Goal: Transaction & Acquisition: Purchase product/service

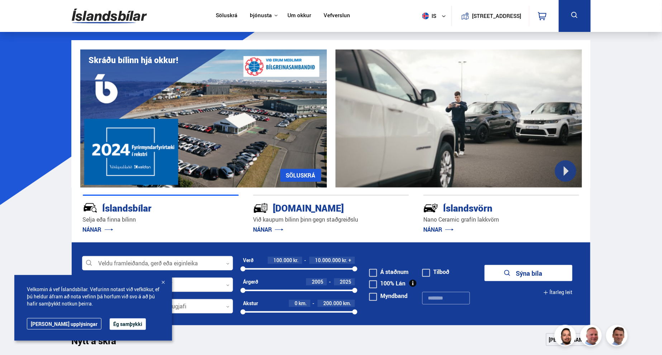
click at [110, 325] on button "Ég samþykki" at bounding box center [128, 323] width 36 height 11
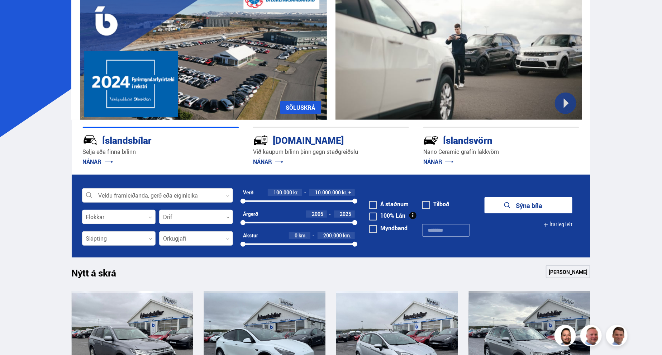
scroll to position [90, 0]
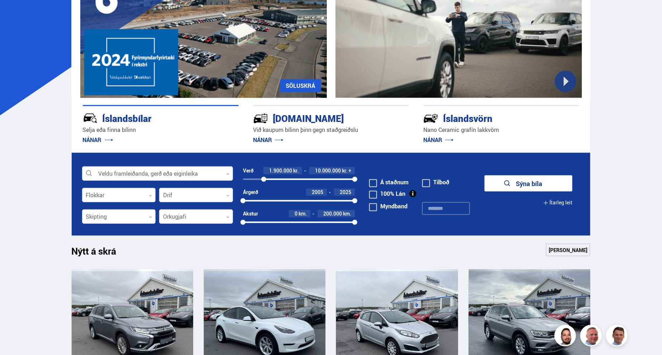
drag, startPoint x: 242, startPoint y: 179, endPoint x: 264, endPoint y: 179, distance: 21.9
click at [264, 179] on div at bounding box center [263, 179] width 5 height 5
drag, startPoint x: 354, startPoint y: 179, endPoint x: 278, endPoint y: 182, distance: 76.5
click at [278, 182] on div "1900000 3135928" at bounding box center [299, 179] width 112 height 6
drag, startPoint x: 356, startPoint y: 222, endPoint x: 336, endPoint y: 224, distance: 19.9
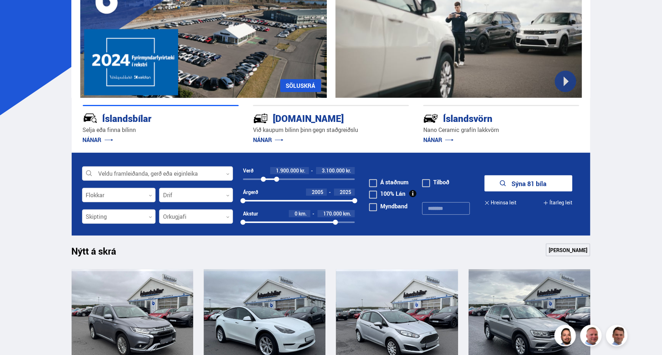
click at [336, 224] on div at bounding box center [335, 222] width 5 height 5
click at [509, 183] on button "Sýna 69 bíla" at bounding box center [529, 183] width 88 height 16
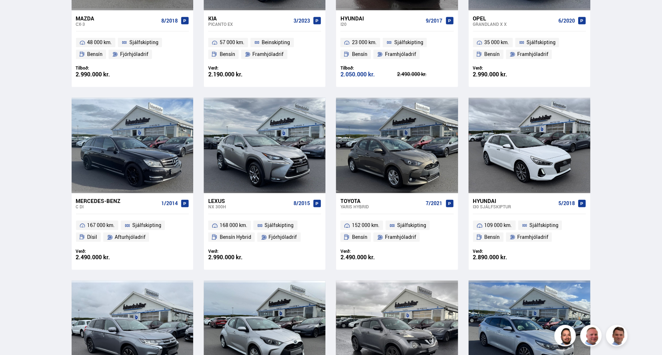
scroll to position [628, 0]
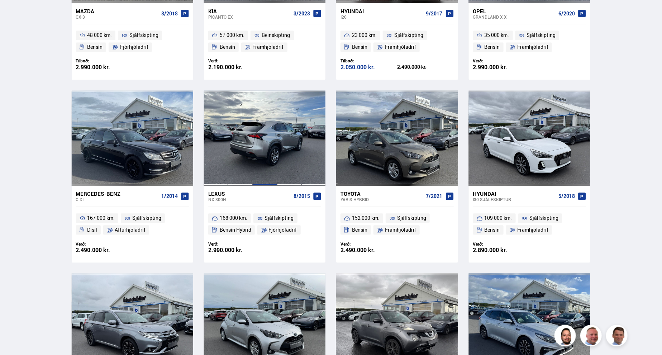
click at [276, 166] on div at bounding box center [264, 138] width 24 height 95
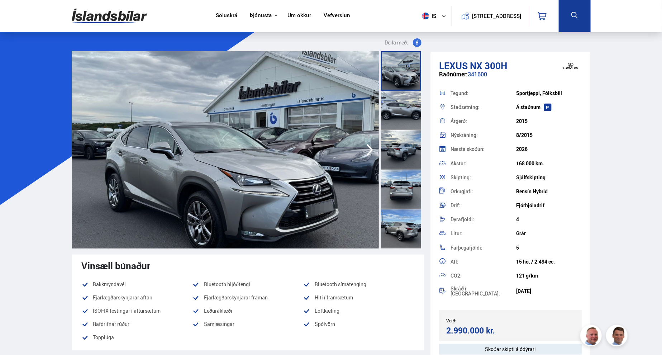
click at [189, 157] on img at bounding box center [225, 149] width 307 height 197
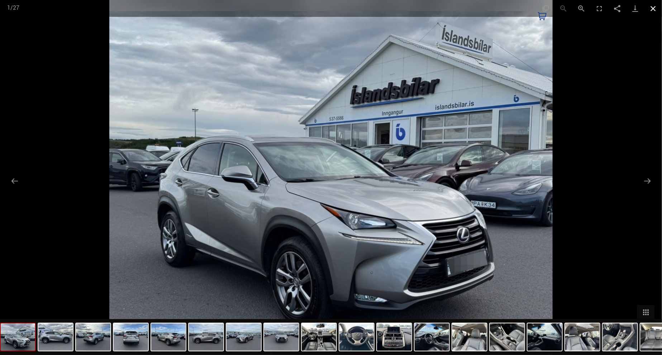
click at [655, 8] on button "Close gallery" at bounding box center [653, 8] width 18 height 17
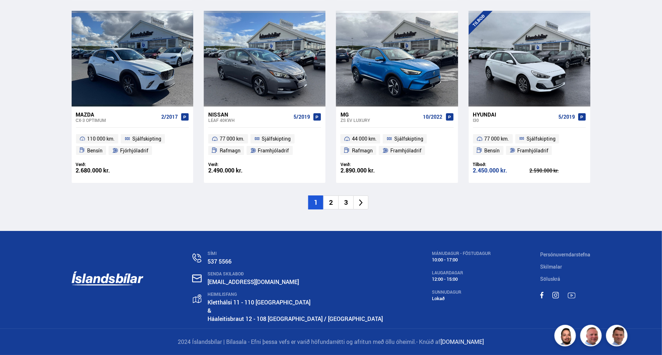
scroll to position [704, 0]
